Goal: Transaction & Acquisition: Purchase product/service

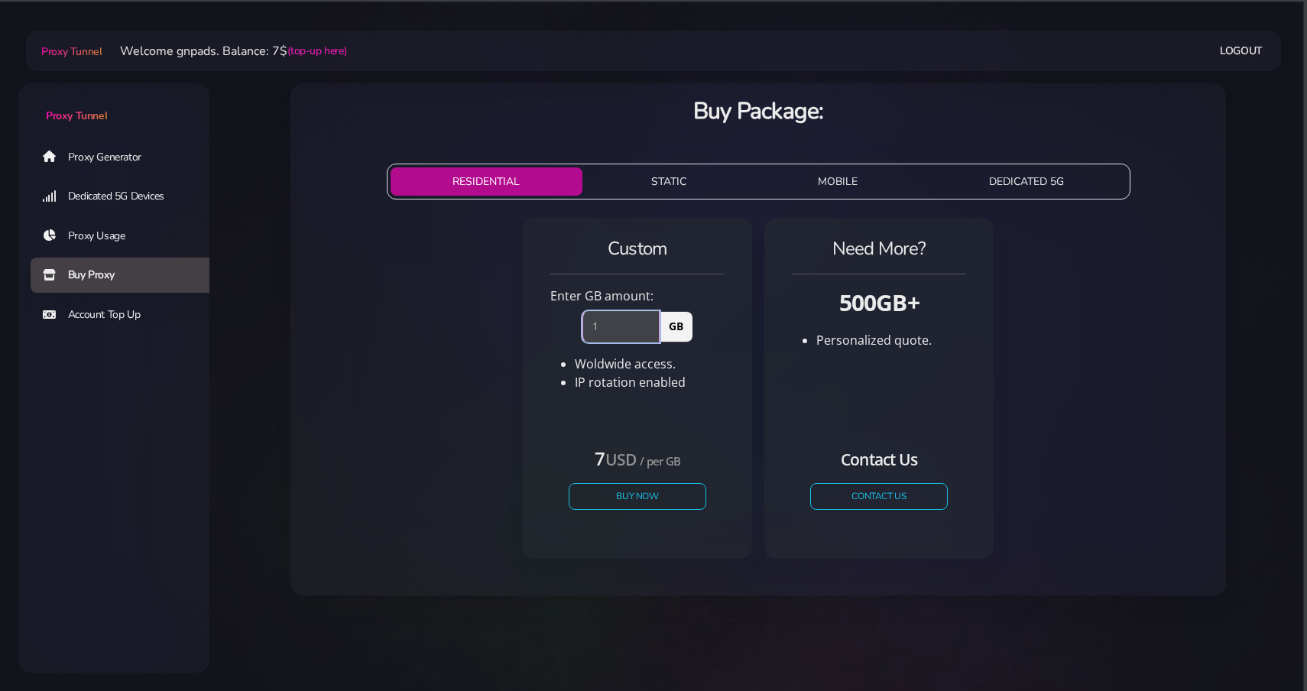
type input "1"
click at [651, 325] on input "1" at bounding box center [620, 326] width 77 height 31
click at [647, 491] on button "Buy Now" at bounding box center [637, 496] width 141 height 27
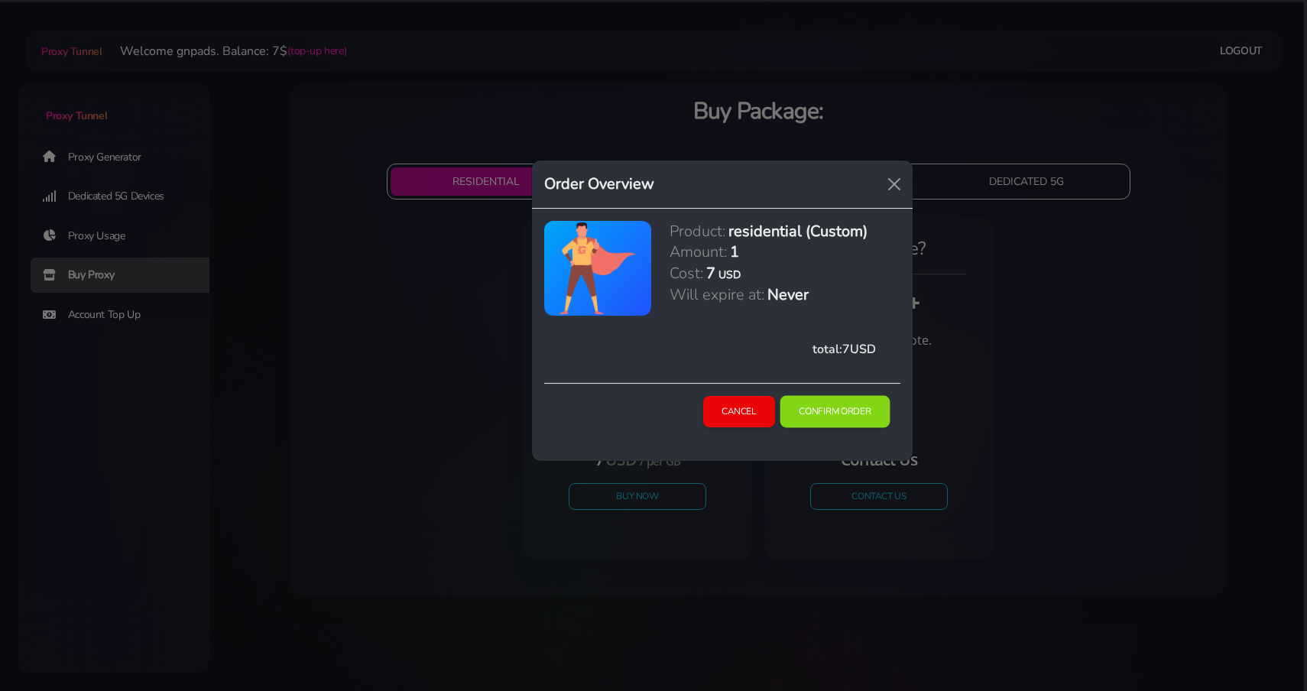
click at [822, 419] on button "Confirm Order" at bounding box center [835, 411] width 110 height 32
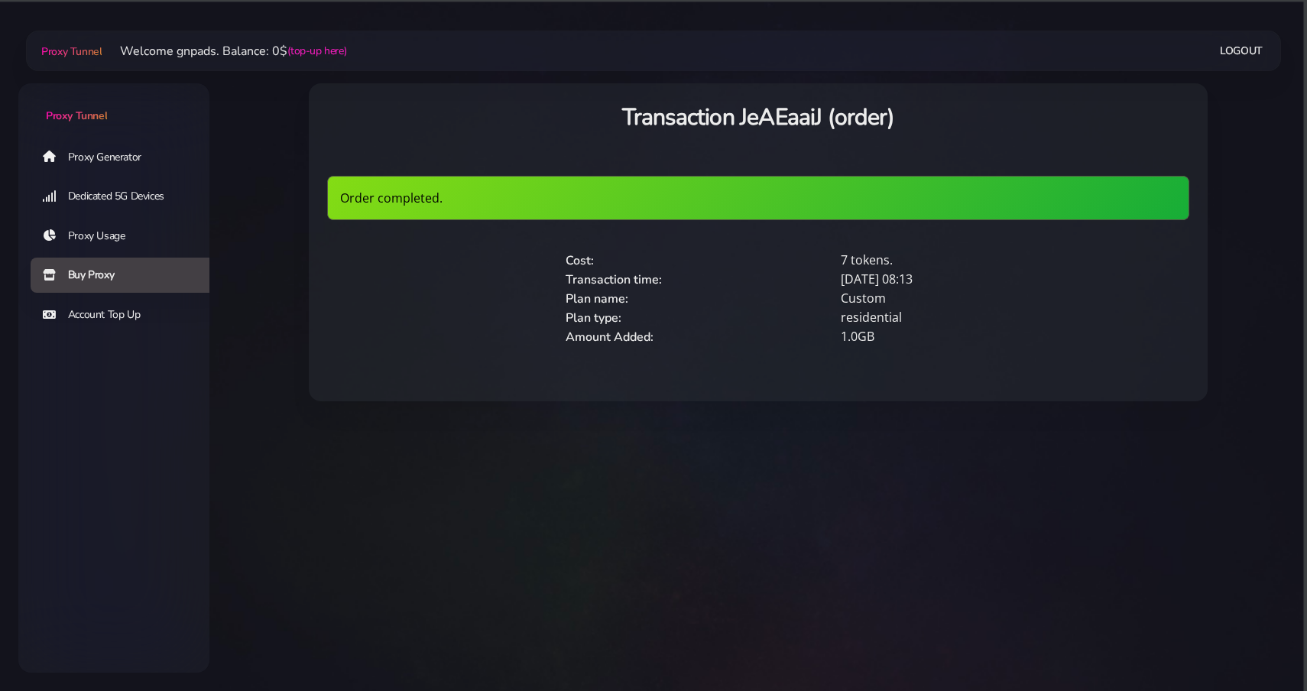
click at [134, 154] on link "Proxy Generator" at bounding box center [126, 156] width 191 height 35
